Goal: Obtain resource: Obtain resource

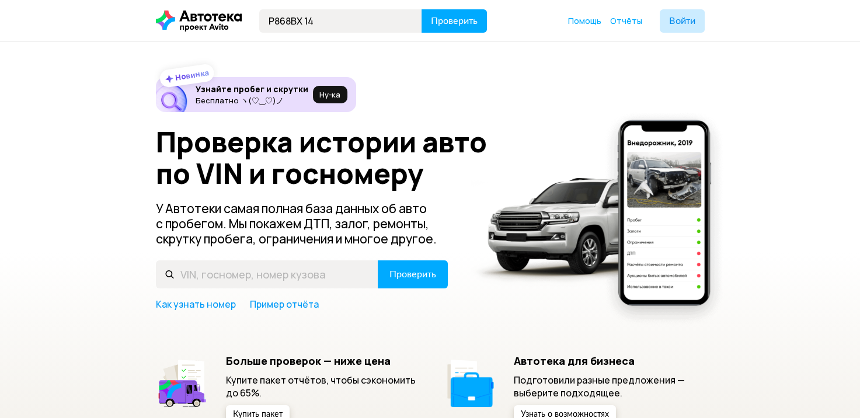
type input "Р868ВХ14"
drag, startPoint x: 367, startPoint y: 27, endPoint x: 280, endPoint y: 28, distance: 86.4
click at [280, 28] on input "text" at bounding box center [340, 20] width 163 height 23
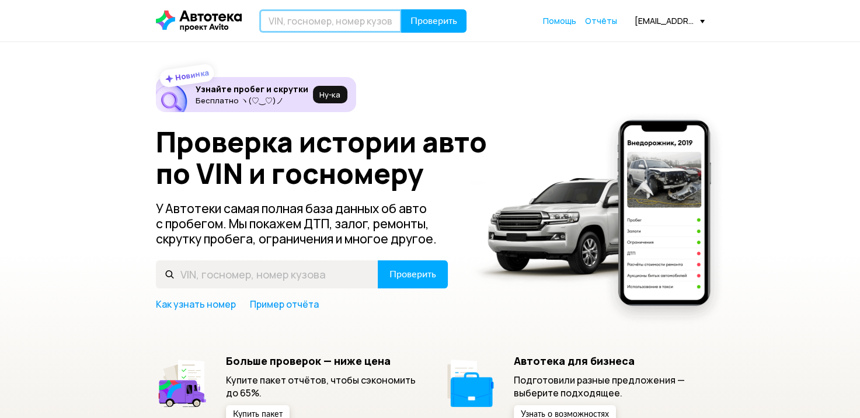
paste input "Р868ВХ 14"
type input "Р868ВХ14"
click at [401, 9] on button "Проверить" at bounding box center [433, 20] width 65 height 23
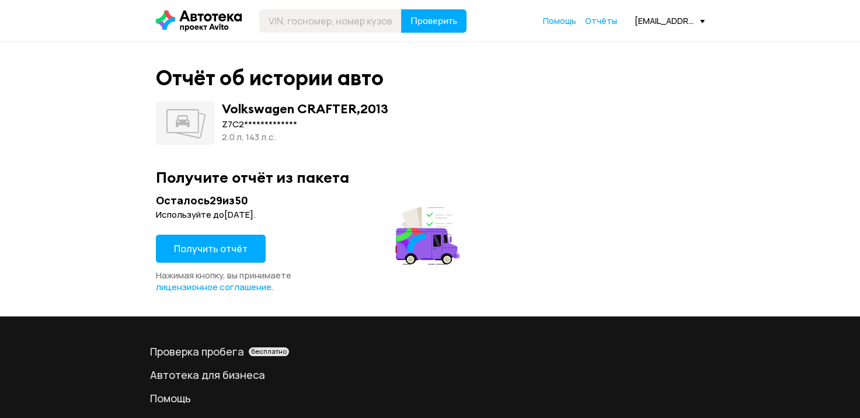
click at [224, 248] on span "Получить отчёт" at bounding box center [211, 248] width 74 height 13
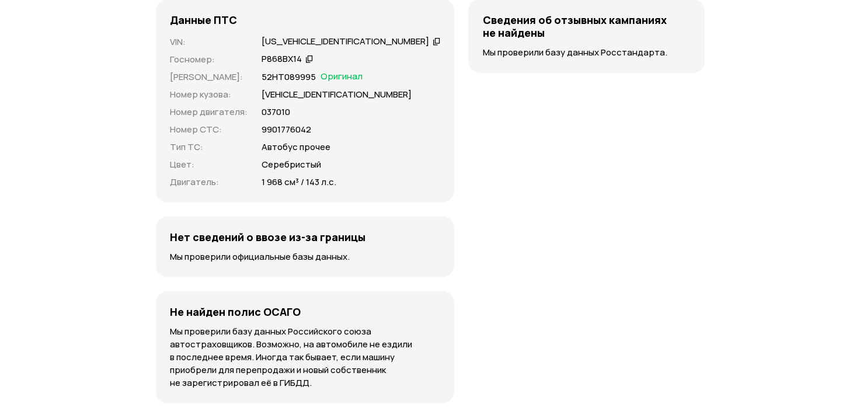
scroll to position [2884, 0]
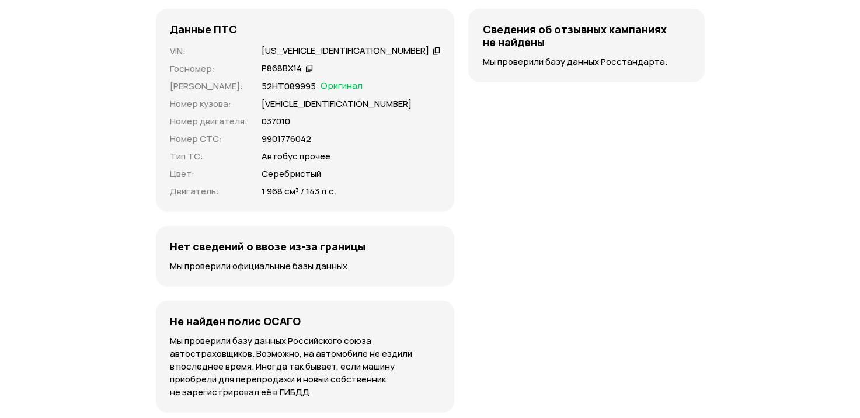
click at [308, 74] on icon at bounding box center [309, 68] width 8 height 12
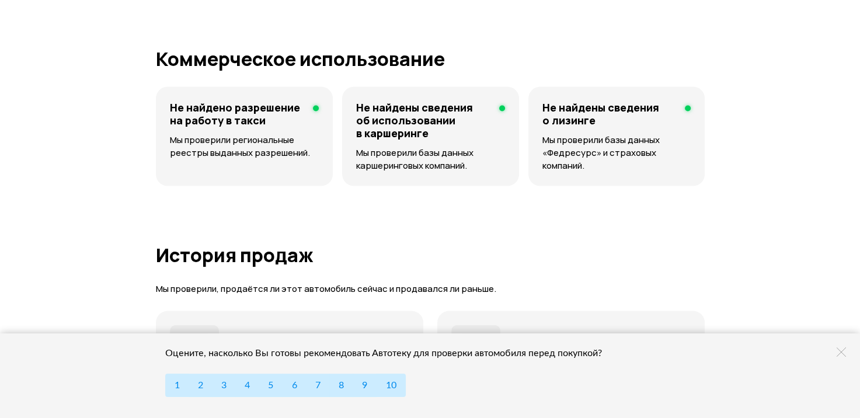
scroll to position [2183, 0]
